Goal: Task Accomplishment & Management: Complete application form

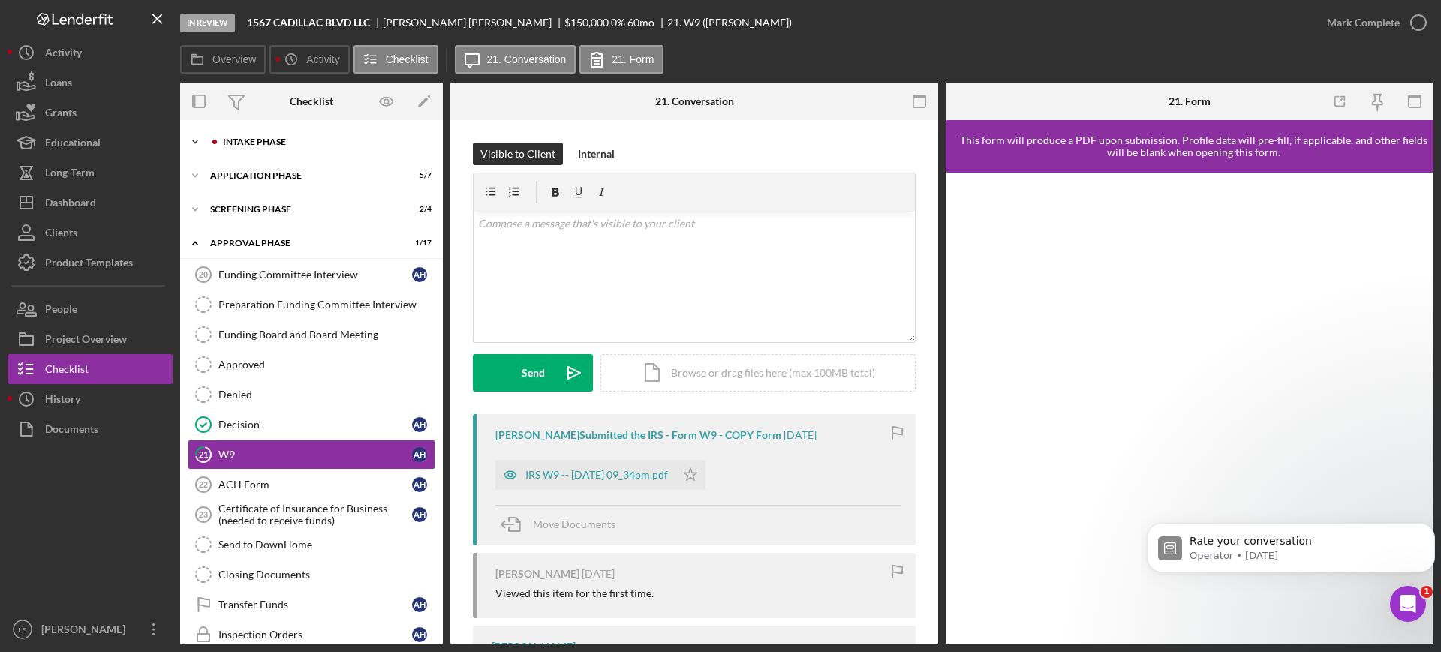
click at [330, 150] on div "Icon/Expander Intake Phase 8 / 17" at bounding box center [311, 142] width 263 height 30
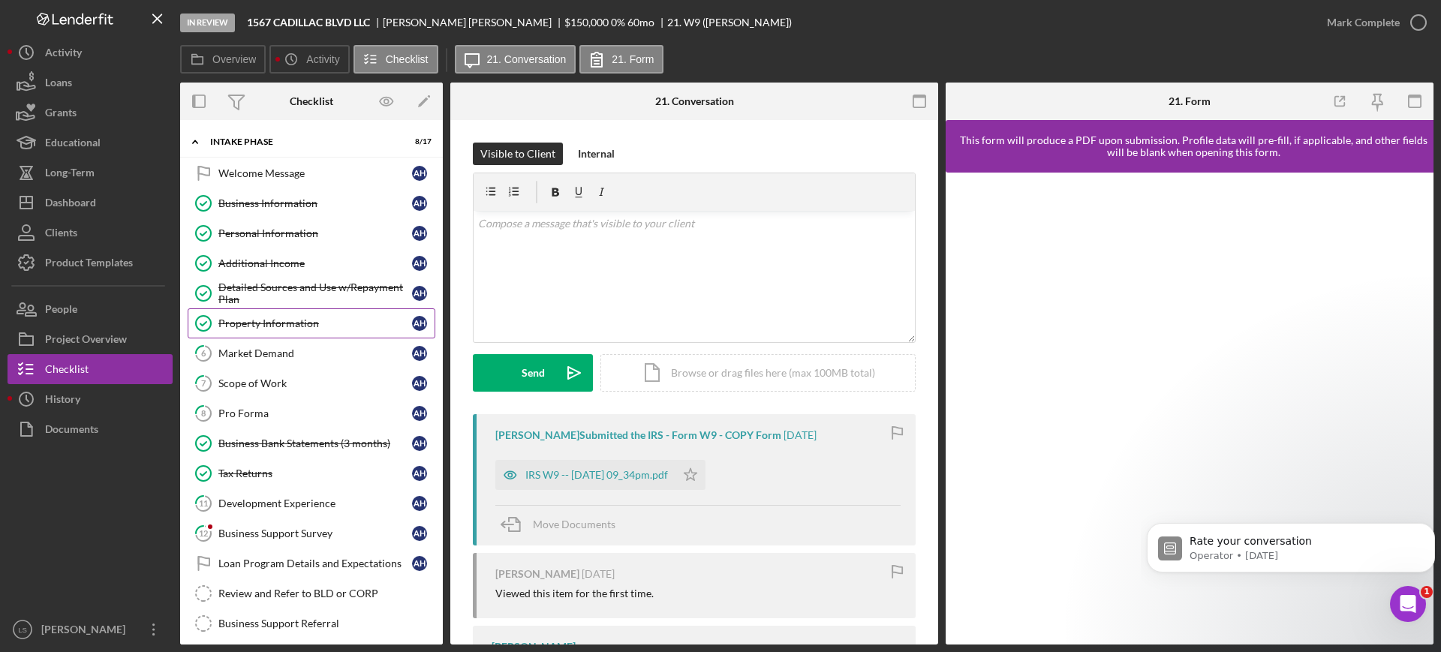
click at [309, 336] on link "Property Information Property Information A H" at bounding box center [312, 323] width 248 height 30
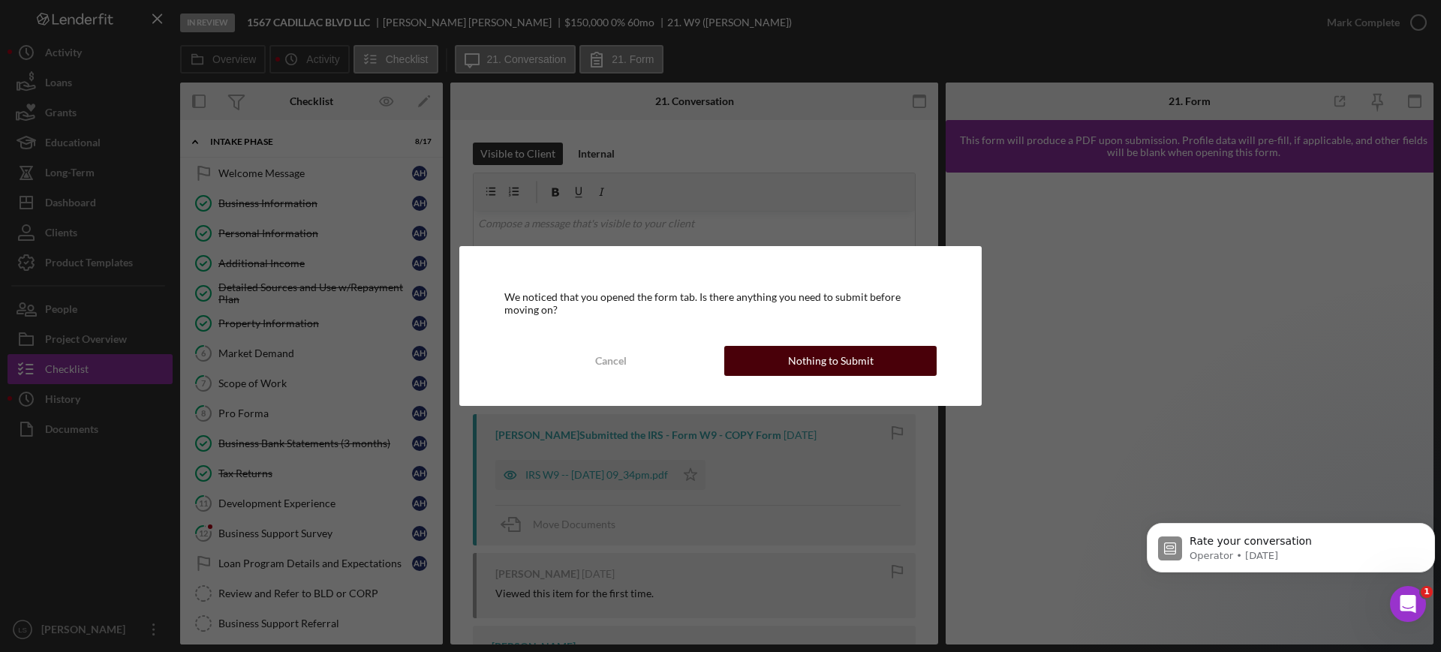
click at [850, 346] on div "Nothing to Submit" at bounding box center [831, 361] width 86 height 30
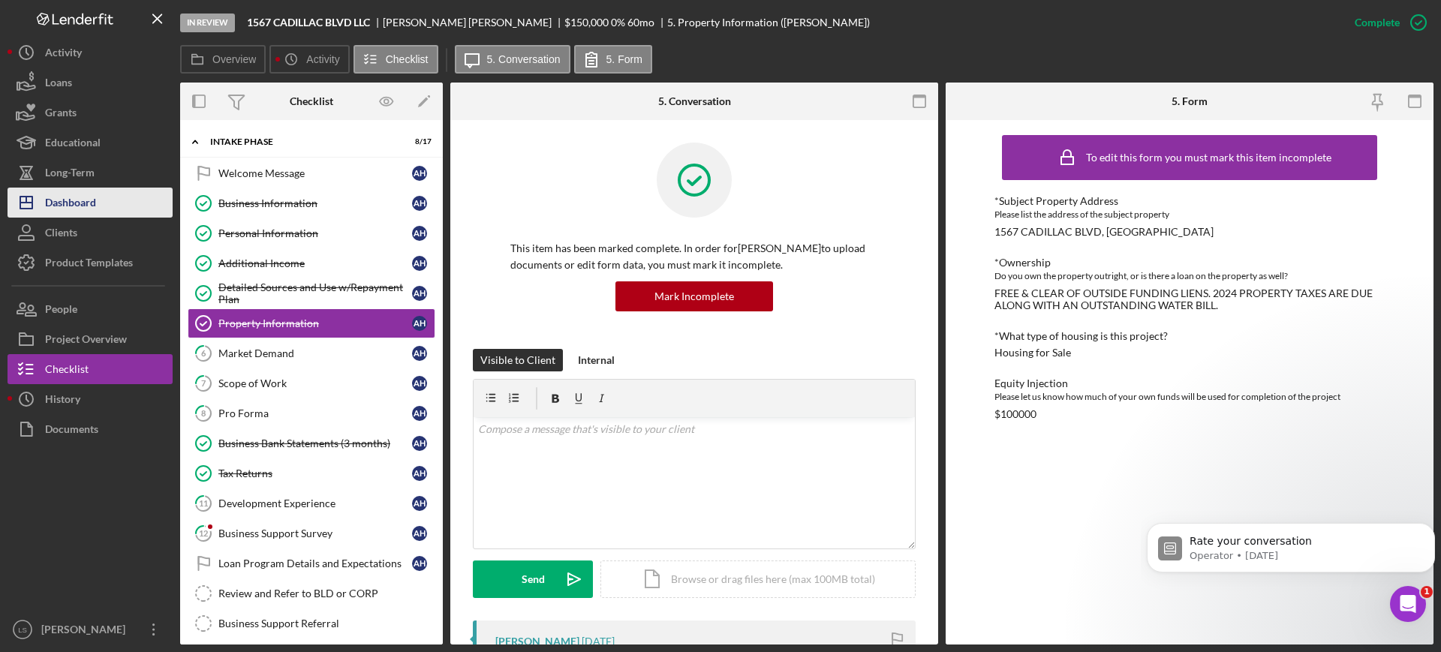
click at [62, 190] on div "Dashboard" at bounding box center [70, 205] width 51 height 34
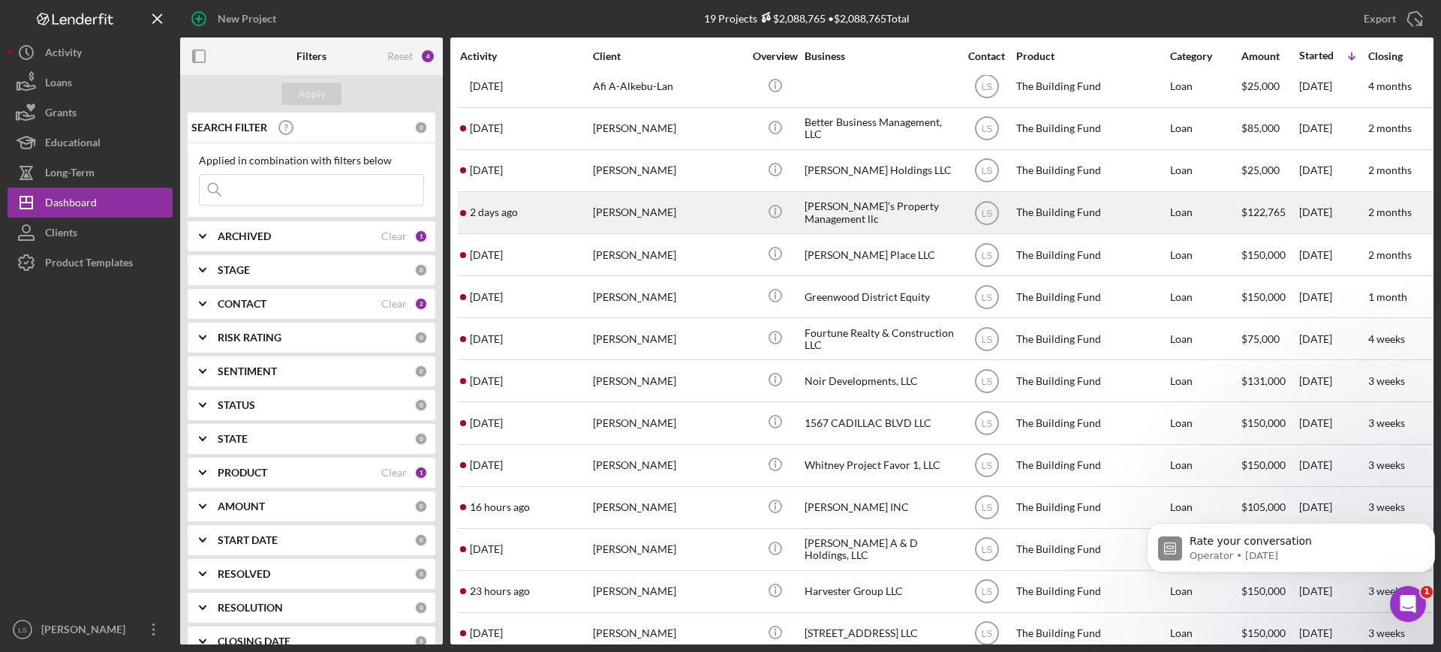
scroll to position [188, 0]
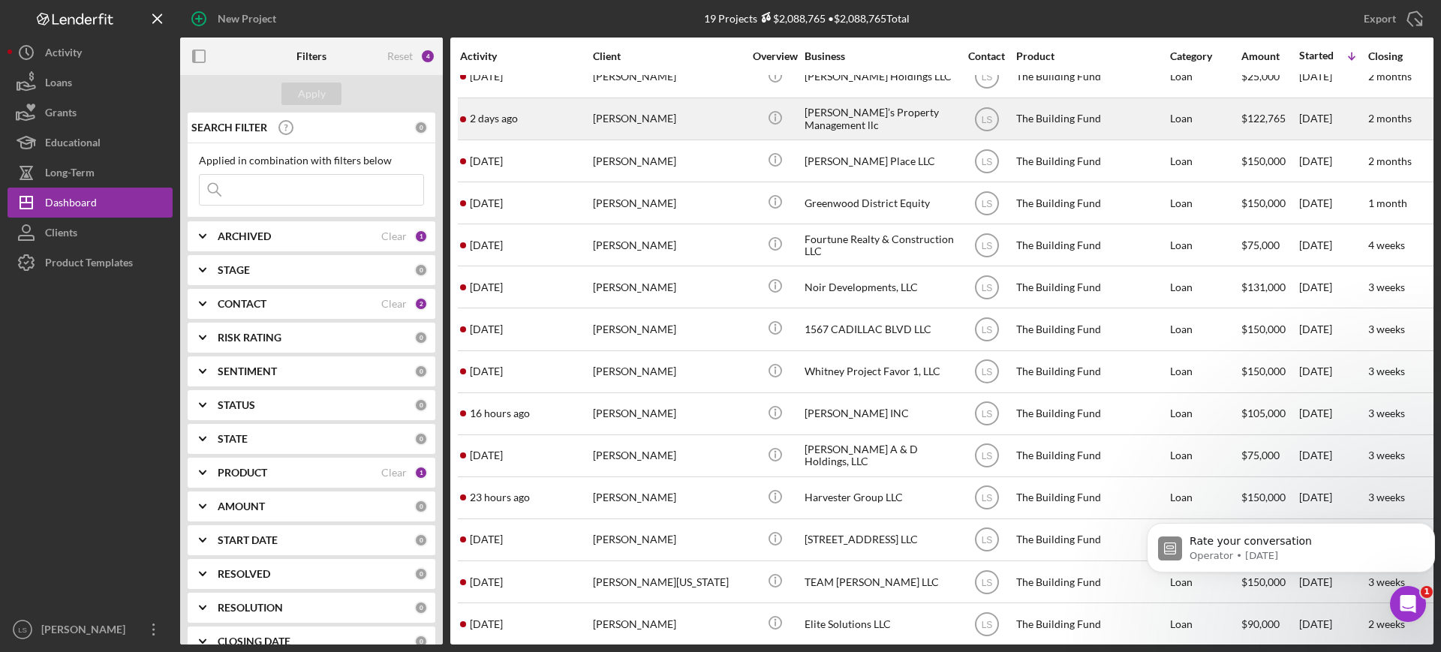
click at [702, 132] on div "Lucus Johnson" at bounding box center [668, 119] width 150 height 40
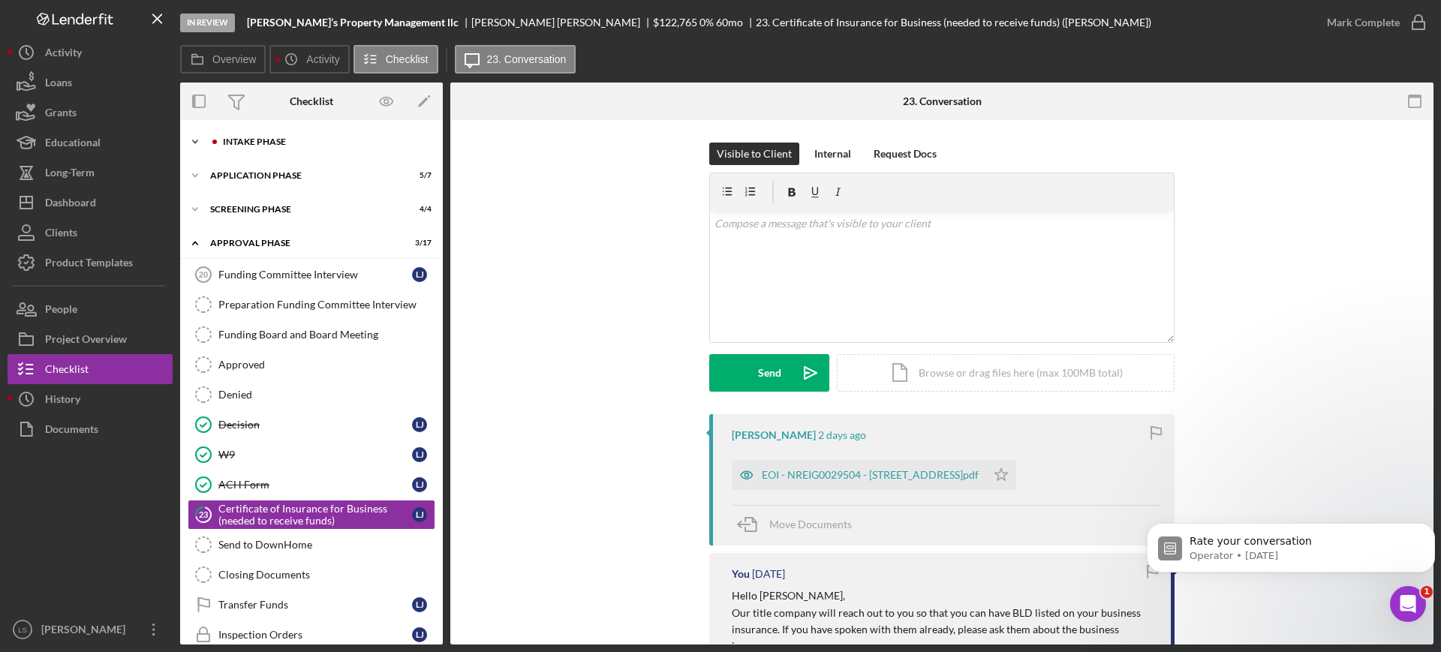
click at [323, 145] on div "Intake Phase" at bounding box center [323, 141] width 201 height 9
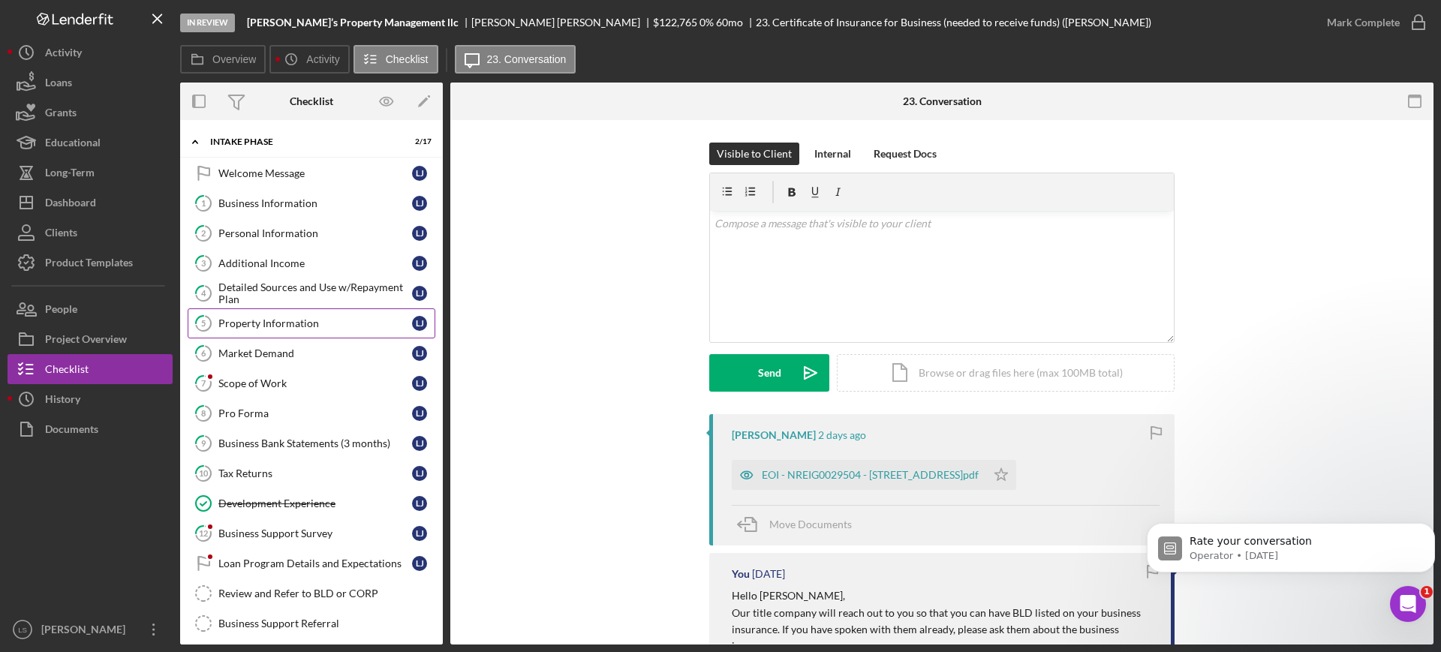
click at [307, 329] on div "Property Information" at bounding box center [315, 323] width 194 height 12
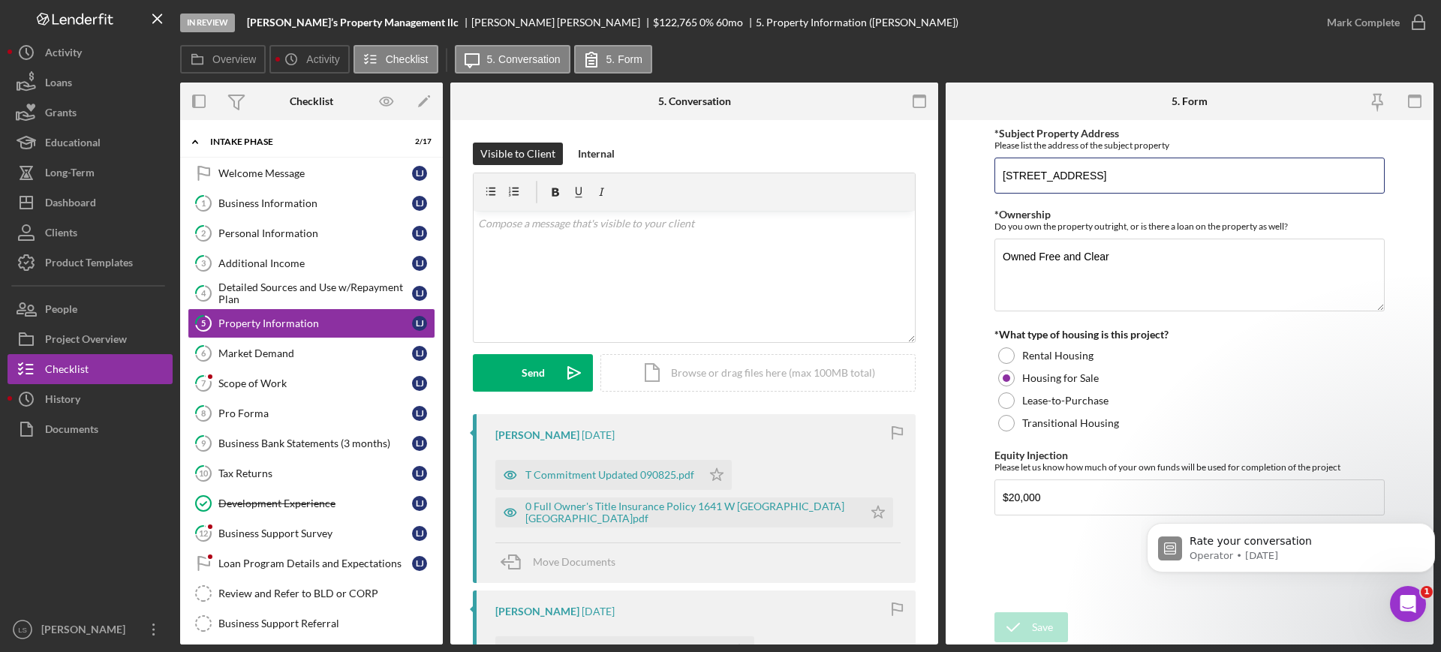
drag, startPoint x: 1194, startPoint y: 179, endPoint x: 977, endPoint y: 167, distance: 217.2
click at [977, 167] on form "*Subject Property Address Please list the address of the subject property 1641 …" at bounding box center [1190, 382] width 488 height 525
drag, startPoint x: 44, startPoint y: 530, endPoint x: 383, endPoint y: 362, distance: 378.0
click at [44, 530] on div at bounding box center [90, 529] width 165 height 170
